Goal: Find specific page/section: Find specific page/section

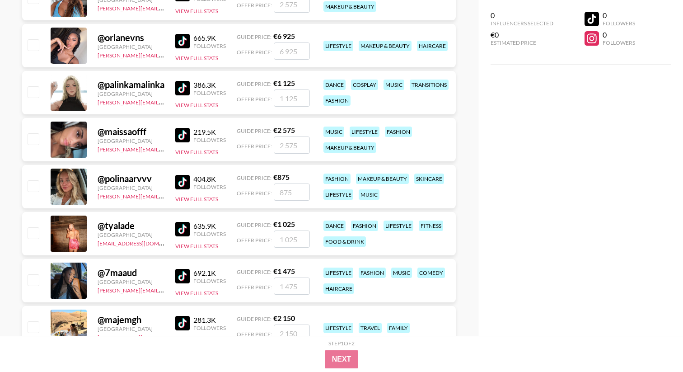
scroll to position [393, 0]
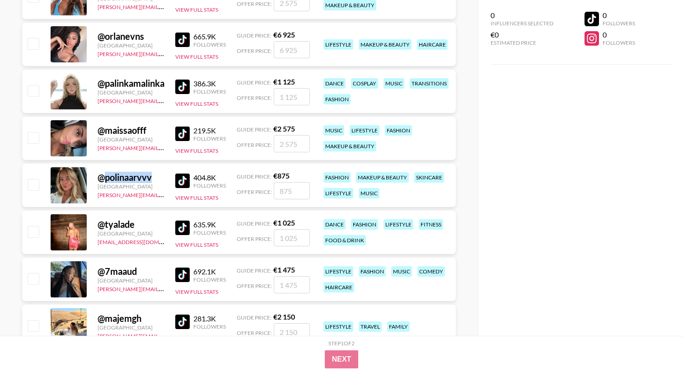
drag, startPoint x: 158, startPoint y: 178, endPoint x: 106, endPoint y: 179, distance: 51.5
click at [106, 179] on div "@ polinaarvvv" at bounding box center [131, 177] width 67 height 11
copy div "polinaarvvv"
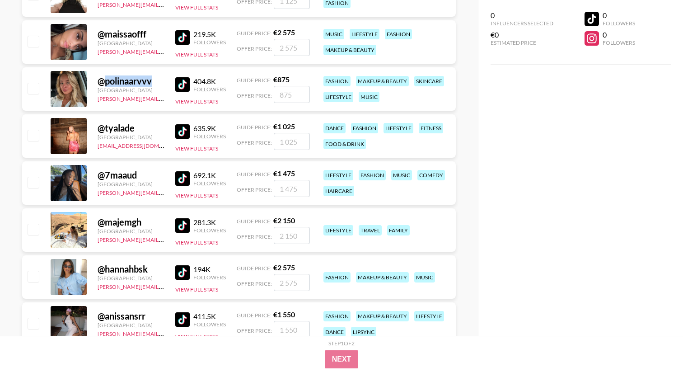
scroll to position [614, 0]
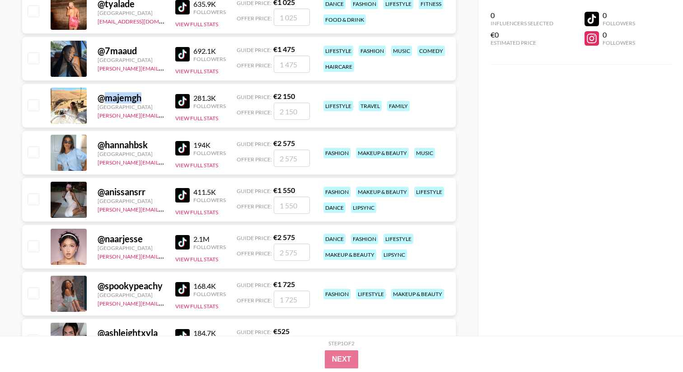
drag, startPoint x: 140, startPoint y: 100, endPoint x: 107, endPoint y: 100, distance: 33.4
click at [107, 100] on div "@ majemgh" at bounding box center [131, 97] width 67 height 11
copy div "majemgh"
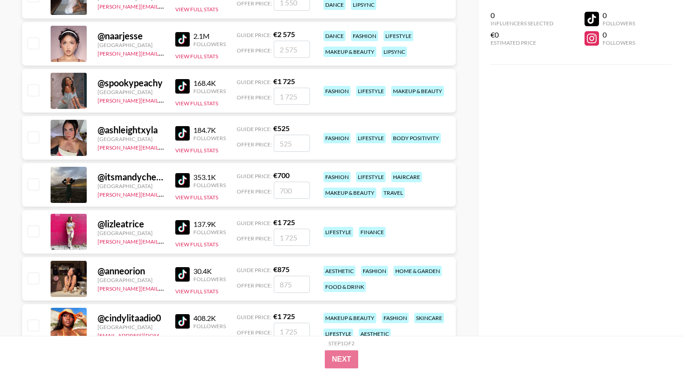
scroll to position [817, 0]
drag, startPoint x: 167, startPoint y: 84, endPoint x: 107, endPoint y: 82, distance: 60.5
click at [107, 82] on div "@ spookypeachy France [PERSON_NAME][EMAIL_ADDRESS][PERSON_NAME][DOMAIN_NAME] 16…" at bounding box center [239, 90] width 434 height 43
copy div "spookypeachy"
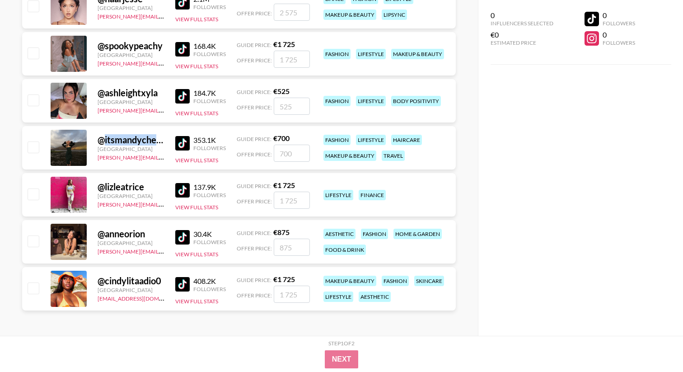
drag, startPoint x: 156, startPoint y: 140, endPoint x: 105, endPoint y: 142, distance: 51.5
click at [105, 142] on div "@ itsmandycherie" at bounding box center [131, 139] width 67 height 11
copy div "itsmandyche"
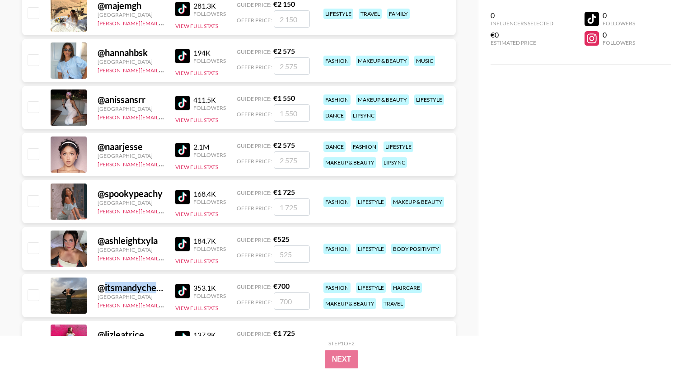
scroll to position [785, 0]
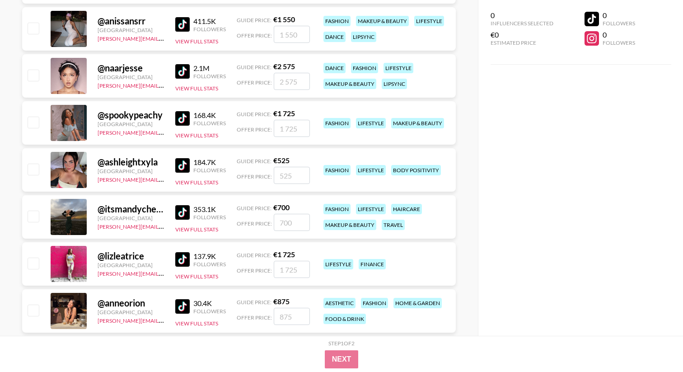
click at [340, 171] on div "fashion" at bounding box center [336, 170] width 27 height 10
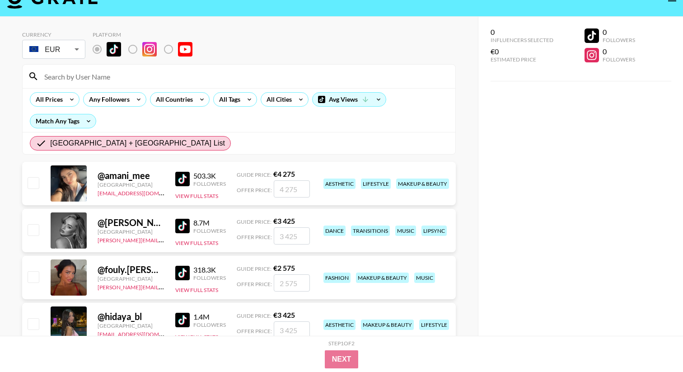
scroll to position [0, 0]
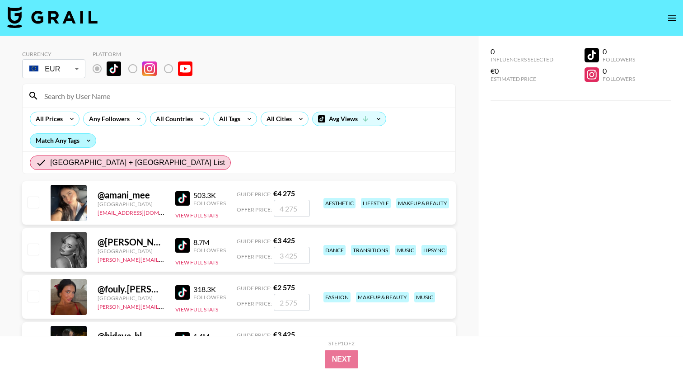
click at [81, 138] on div "Match Any Tags" at bounding box center [62, 141] width 65 height 14
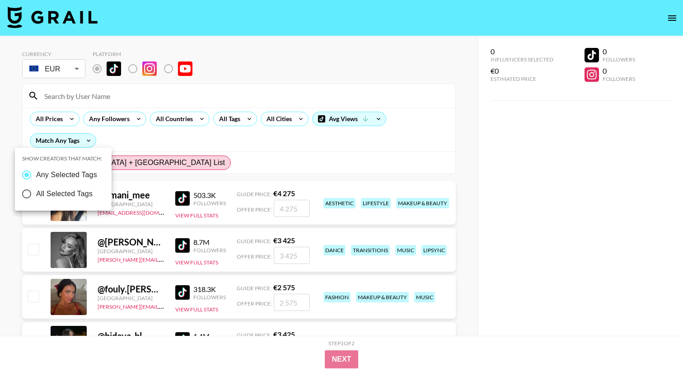
click at [143, 140] on div at bounding box center [341, 186] width 683 height 372
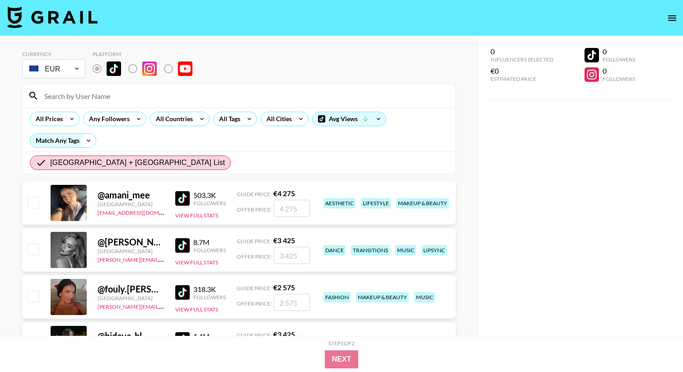
click at [90, 140] on icon at bounding box center [88, 141] width 14 height 14
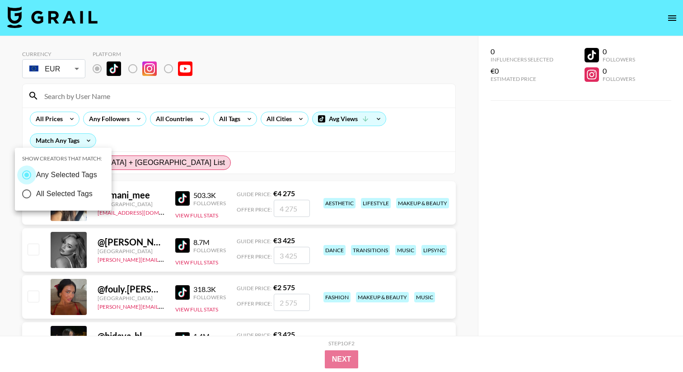
click at [30, 173] on input "Any Selected Tags" at bounding box center [26, 174] width 19 height 19
click at [165, 151] on div at bounding box center [341, 186] width 683 height 372
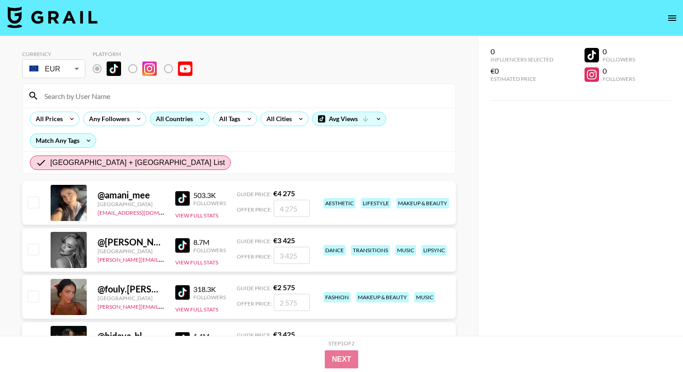
click at [196, 118] on icon at bounding box center [202, 119] width 14 height 14
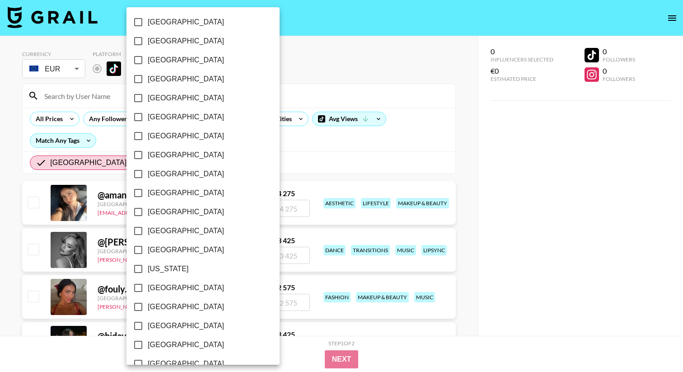
scroll to position [78, 0]
click at [140, 248] on input "[GEOGRAPHIC_DATA]" at bounding box center [138, 249] width 19 height 19
checkbox input "true"
click at [271, 157] on div at bounding box center [341, 186] width 683 height 372
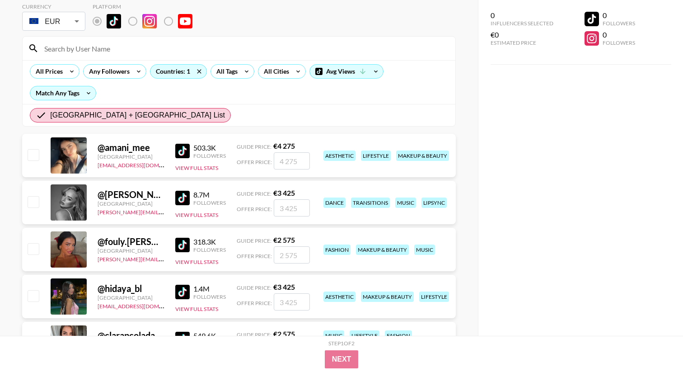
scroll to position [99, 0]
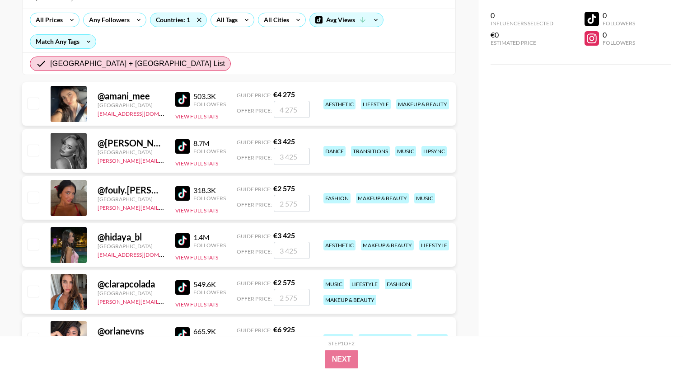
click at [350, 131] on div "@ [PERSON_NAME].[PERSON_NAME].off [GEOGRAPHIC_DATA] [PERSON_NAME][EMAIL_ADDRESS…" at bounding box center [239, 150] width 434 height 43
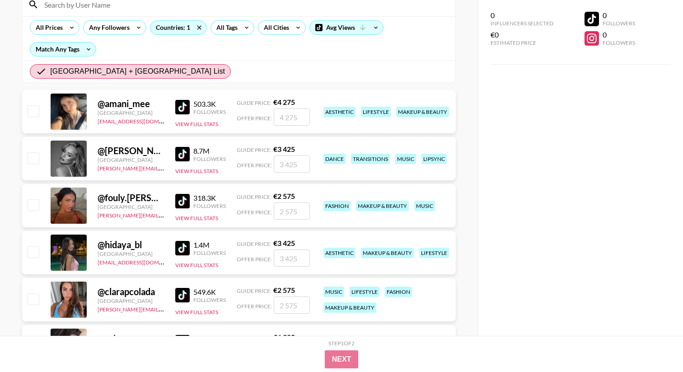
scroll to position [0, 0]
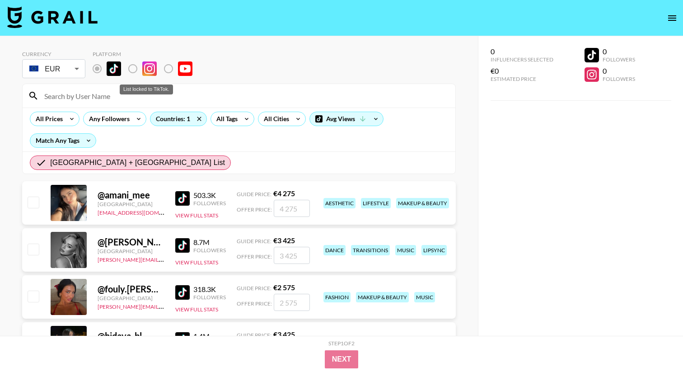
click at [135, 70] on label "List locked to TikTok." at bounding box center [139, 68] width 33 height 19
click at [131, 70] on label "List locked to TikTok." at bounding box center [139, 68] width 33 height 19
